Goal: Task Accomplishment & Management: Use online tool/utility

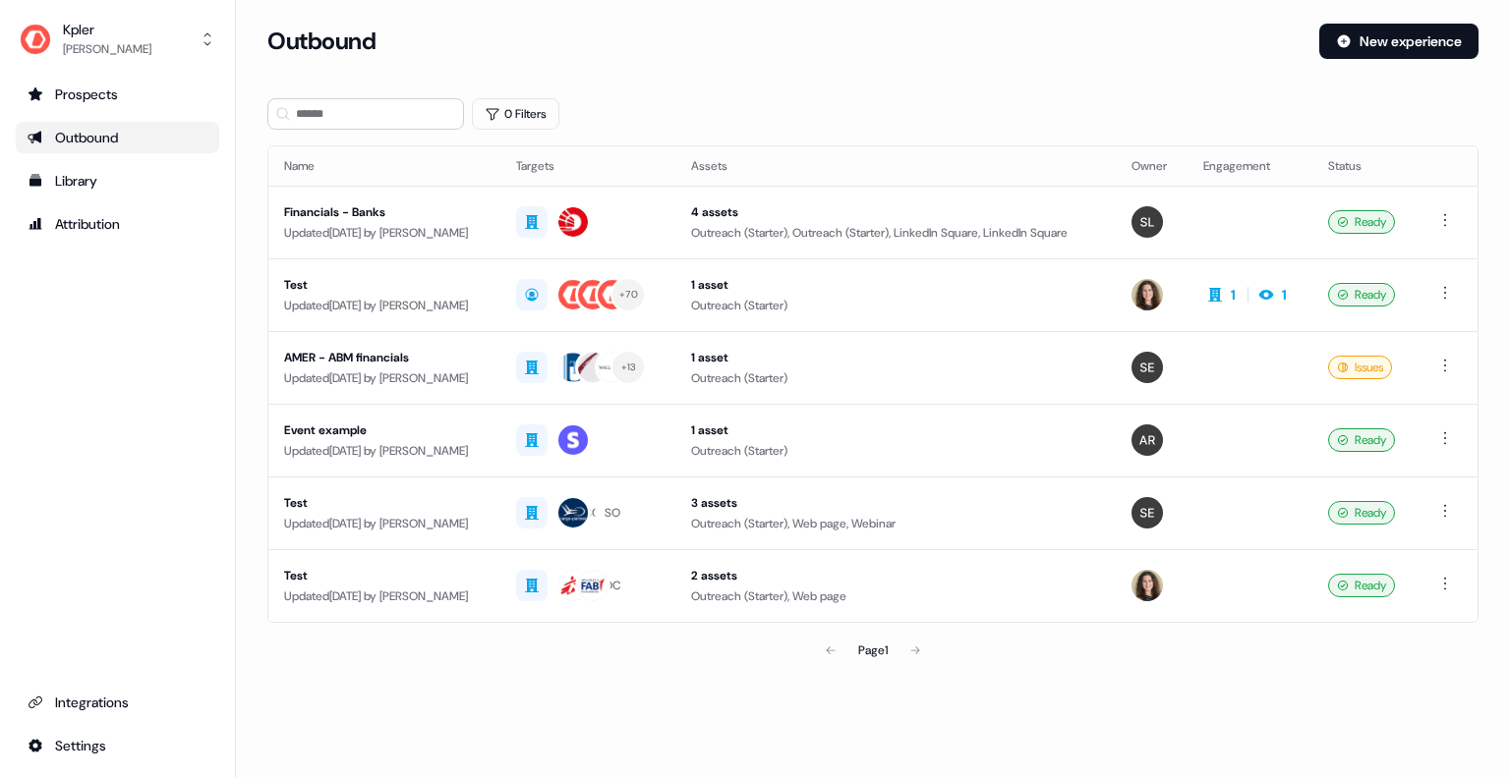
drag, startPoint x: 837, startPoint y: 26, endPoint x: 876, endPoint y: 17, distance: 39.3
click at [876, 17] on div "Loading... Outbound New experience 0 Filters Name Targets Assets Owner Engageme…" at bounding box center [873, 362] width 1274 height 725
drag, startPoint x: 876, startPoint y: 17, endPoint x: 853, endPoint y: 21, distance: 22.9
click at [853, 21] on div "Loading... Outbound New experience 0 Filters Name Targets Assets Owner Engageme…" at bounding box center [873, 362] width 1274 height 725
click at [855, 20] on div "Loading... Outbound New experience 0 Filters Name Targets Assets Owner Engageme…" at bounding box center [873, 362] width 1274 height 725
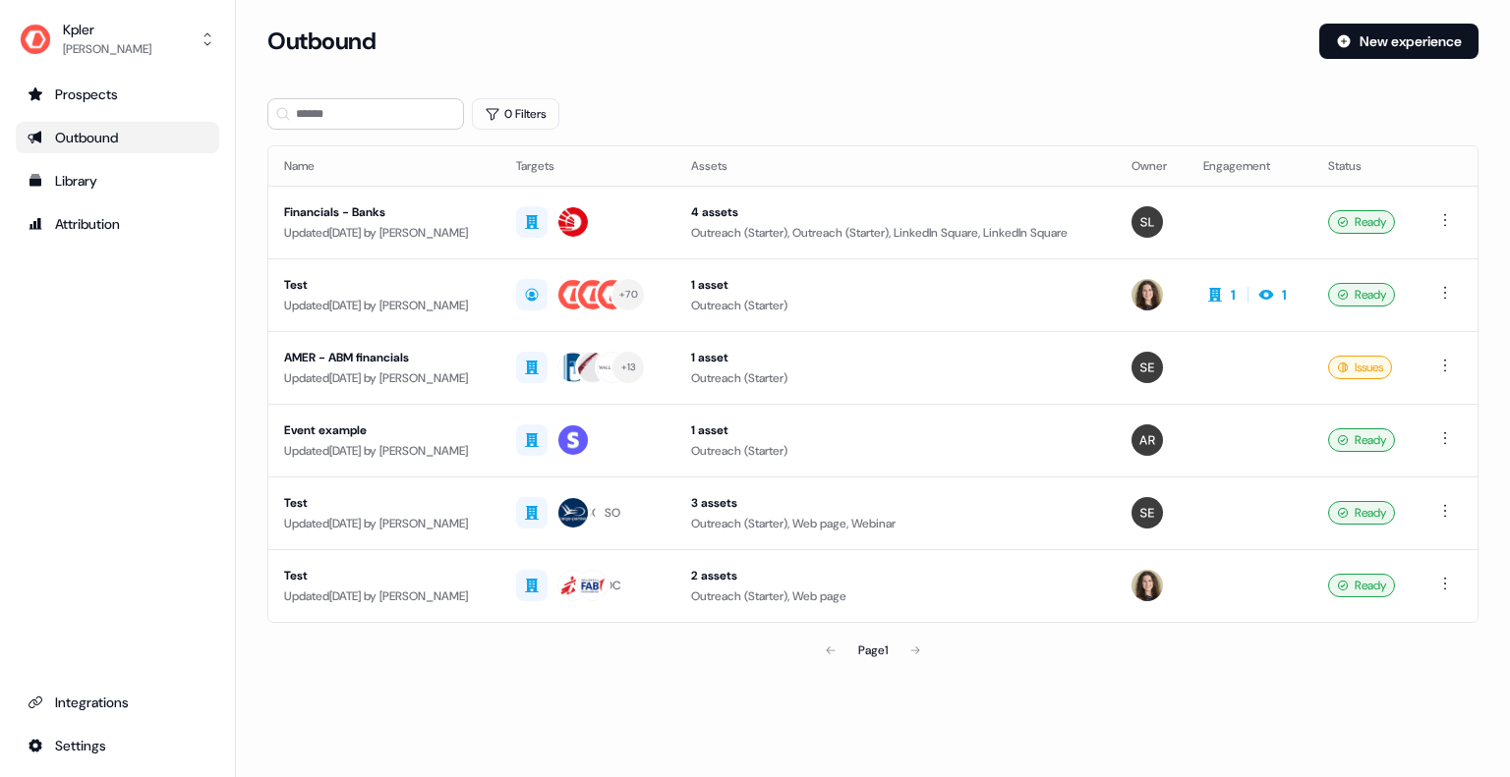
click at [855, 20] on div "Loading... Outbound New experience 0 Filters Name Targets Assets Owner Engageme…" at bounding box center [873, 362] width 1274 height 725
click at [813, 24] on div "Outbound" at bounding box center [785, 41] width 1036 height 35
click at [823, 25] on div "Outbound" at bounding box center [785, 41] width 1036 height 35
drag, startPoint x: 815, startPoint y: 32, endPoint x: 828, endPoint y: 19, distance: 19.5
click at [828, 19] on div "Loading... Outbound New experience 0 Filters Name Targets Assets Owner Engageme…" at bounding box center [873, 362] width 1274 height 725
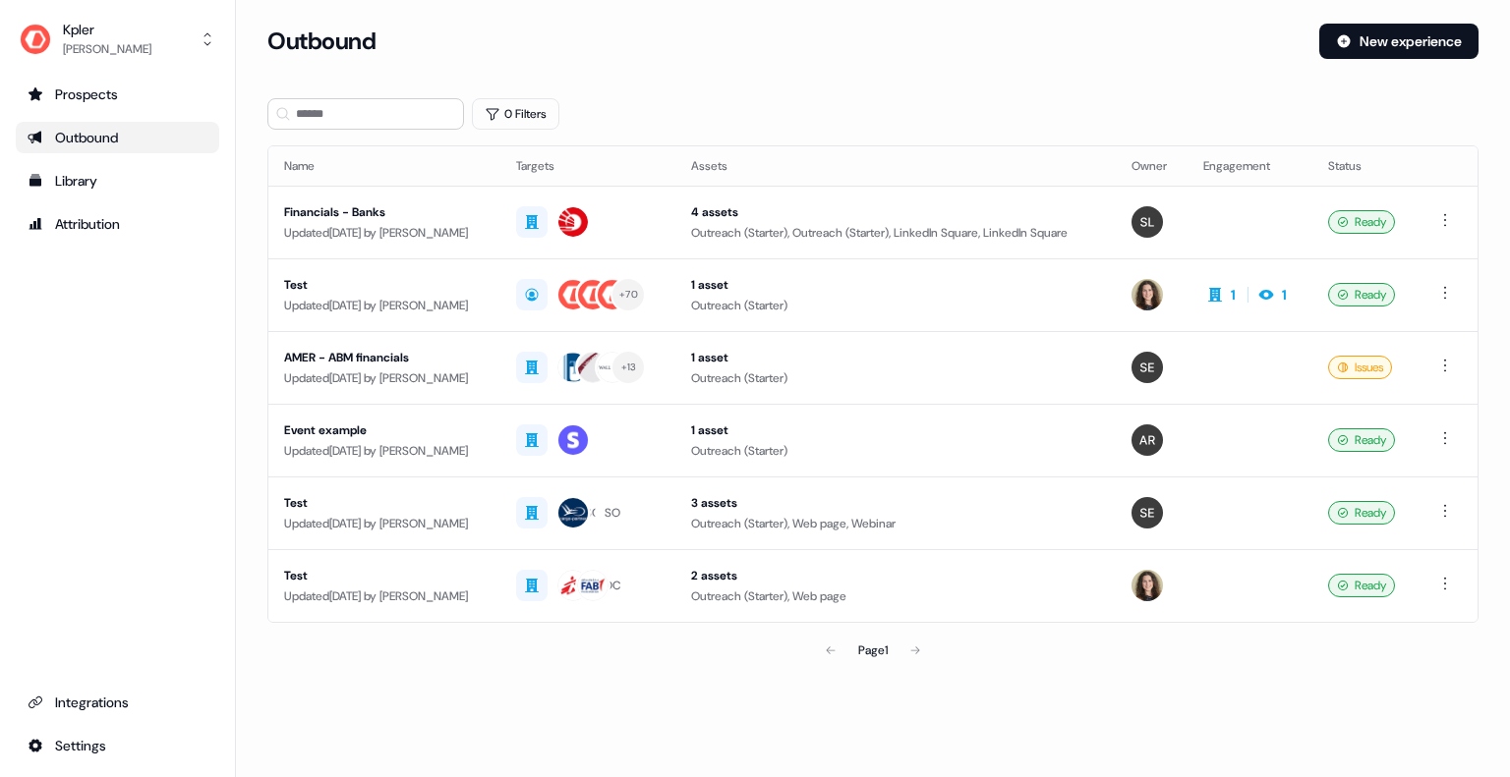
click at [828, 19] on div "Loading... Outbound New experience 0 Filters Name Targets Assets Owner Engageme…" at bounding box center [873, 362] width 1274 height 725
click at [825, 20] on div "Loading... Outbound New experience 0 Filters Name Targets Assets Owner Engageme…" at bounding box center [873, 362] width 1274 height 725
click at [810, 22] on div "Loading... Outbound New experience 0 Filters Name Targets Assets Owner Engageme…" at bounding box center [873, 362] width 1274 height 725
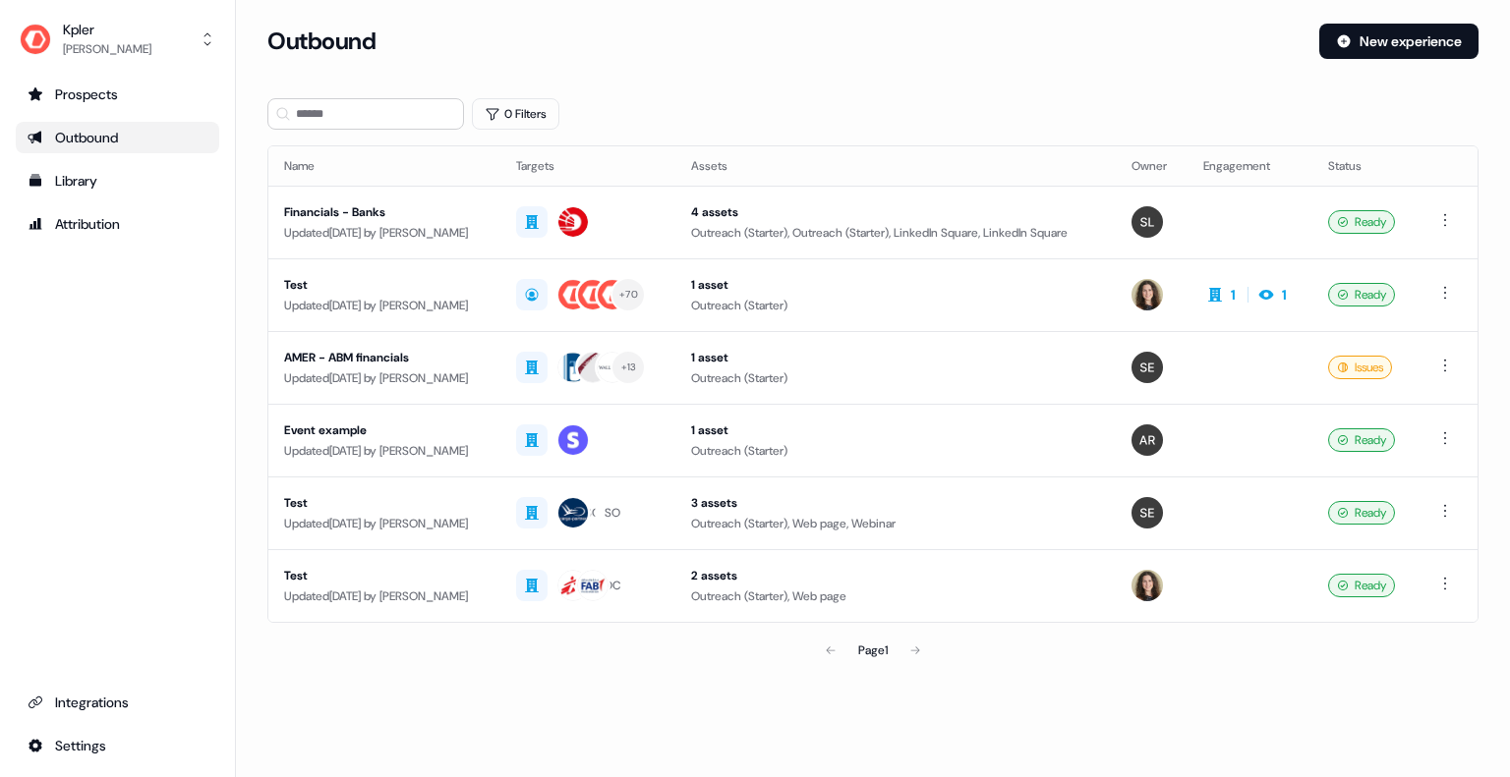
click at [809, 22] on div "Loading... Outbound New experience 0 Filters Name Targets Assets Owner Engageme…" at bounding box center [873, 362] width 1274 height 725
click at [804, 24] on div "Outbound" at bounding box center [785, 41] width 1036 height 35
click at [126, 124] on link "Outbound" at bounding box center [117, 137] width 203 height 31
click at [374, 202] on div "Financials - Banks" at bounding box center [384, 212] width 200 height 20
click at [373, 212] on div "Financials - Banks" at bounding box center [384, 212] width 200 height 20
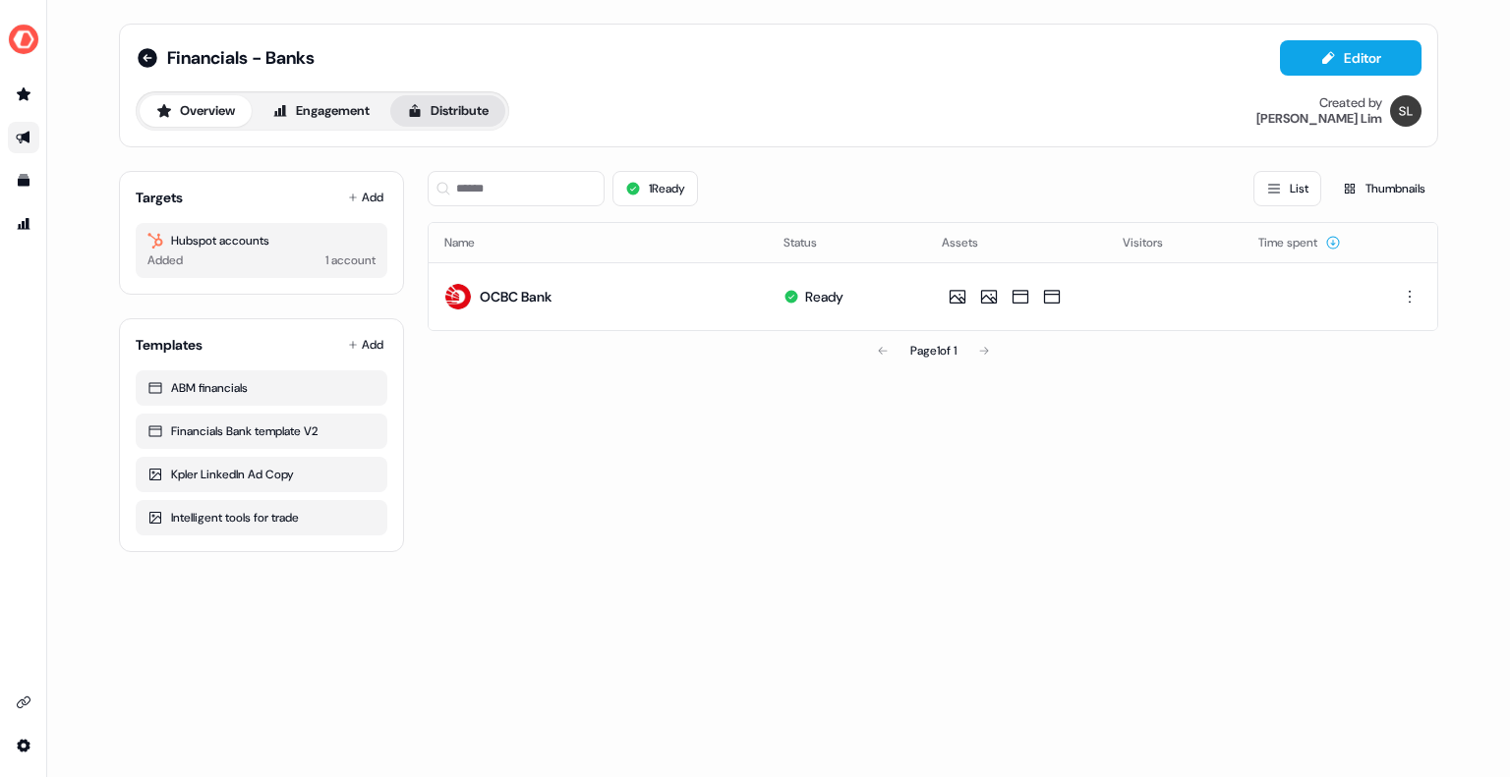
click at [480, 109] on button "Distribute" at bounding box center [447, 110] width 115 height 31
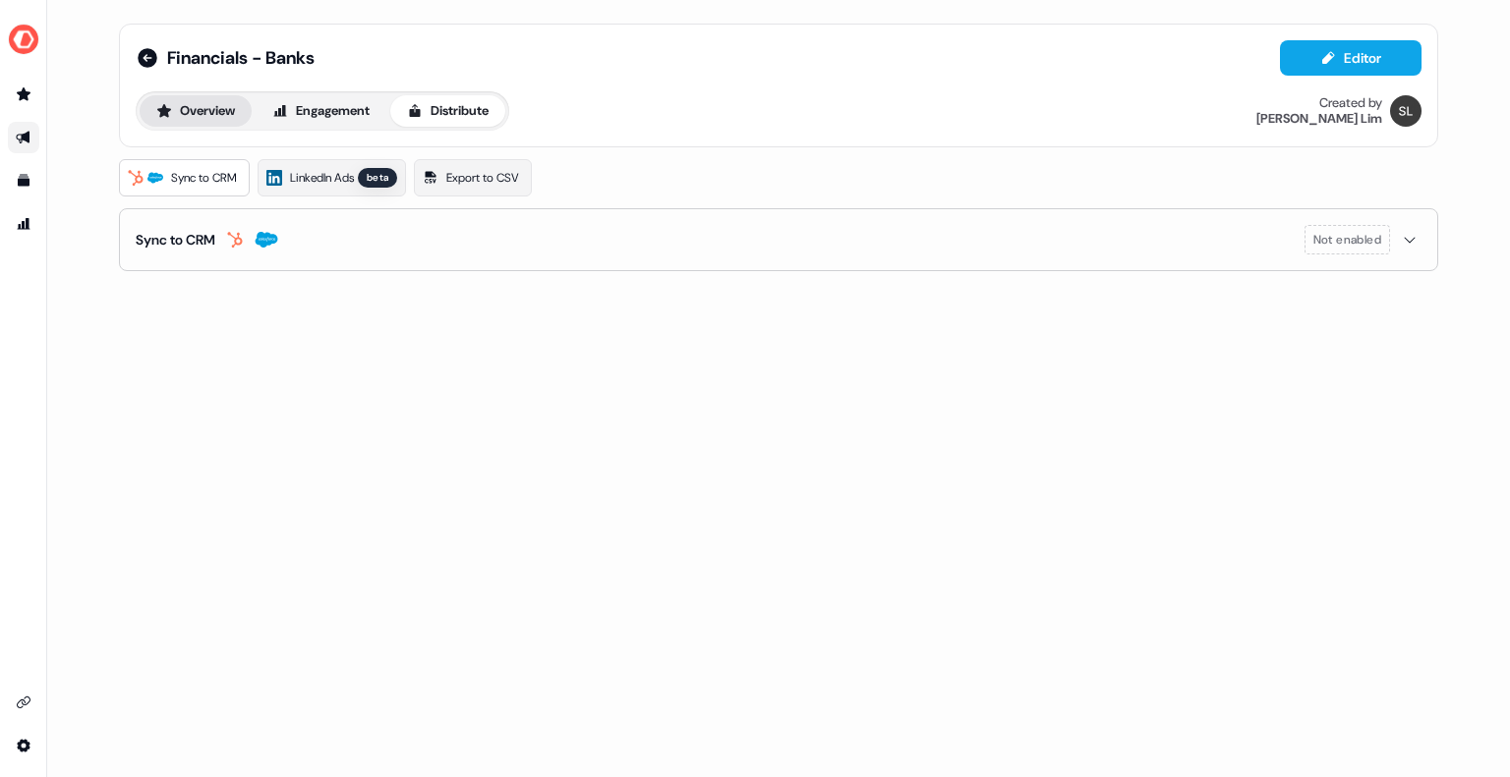
click at [204, 110] on button "Overview" at bounding box center [196, 110] width 112 height 31
